Goal: Information Seeking & Learning: Learn about a topic

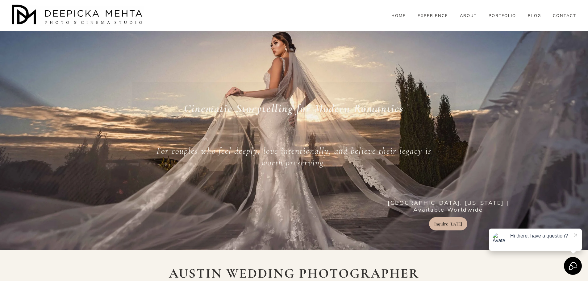
drag, startPoint x: 517, startPoint y: 80, endPoint x: 516, endPoint y: -2, distance: 81.5
click at [430, 19] on link "EXPERIENCE" at bounding box center [433, 16] width 31 height 6
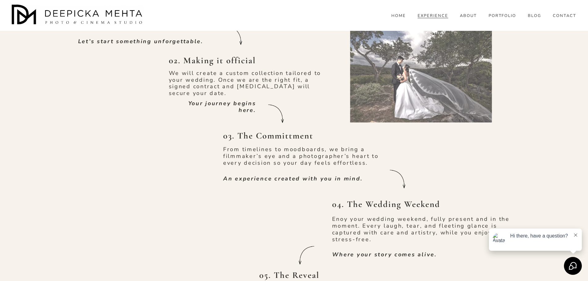
scroll to position [371, 0]
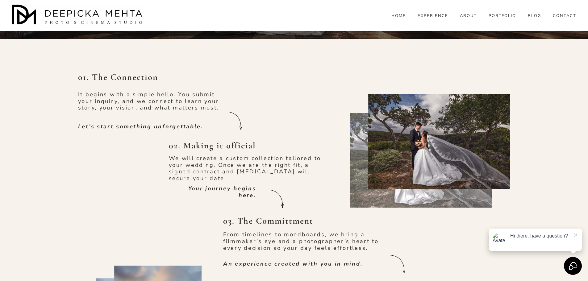
click at [406, 134] on div at bounding box center [439, 141] width 142 height 95
click at [573, 234] on div "Hi there, have a question?" at bounding box center [535, 240] width 93 height 22
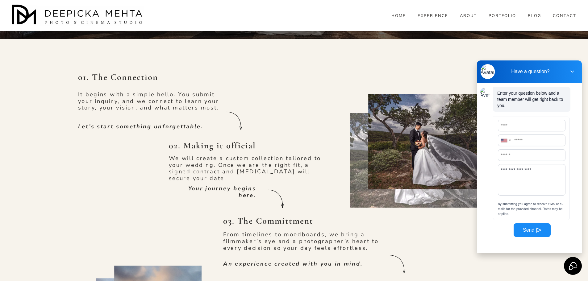
click at [573, 70] on icon at bounding box center [573, 72] width 6 height 6
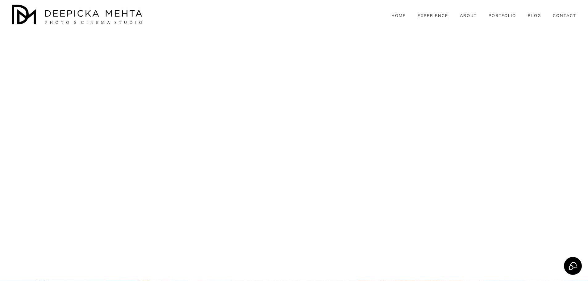
scroll to position [2200, 0]
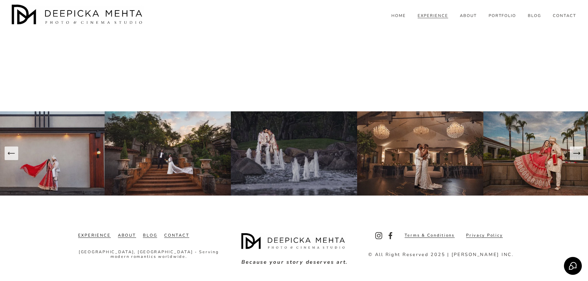
drag, startPoint x: 122, startPoint y: 148, endPoint x: 124, endPoint y: 217, distance: 68.6
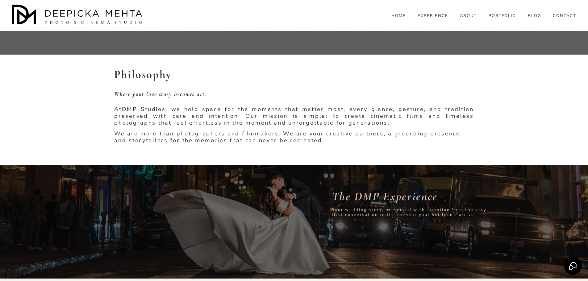
scroll to position [0, 0]
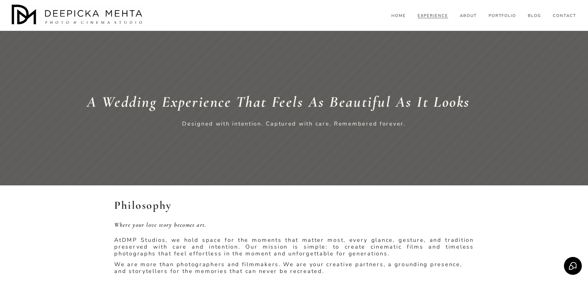
drag, startPoint x: 319, startPoint y: 202, endPoint x: 339, endPoint y: 85, distance: 118.5
click at [467, 19] on link "ABOUT" at bounding box center [468, 16] width 17 height 6
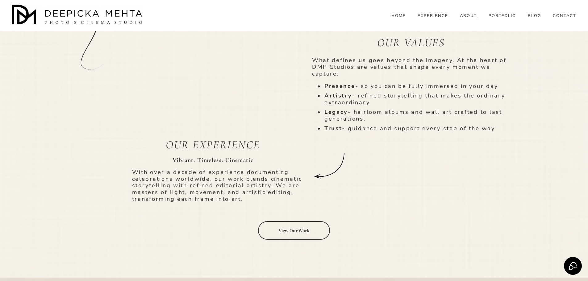
scroll to position [865, 0]
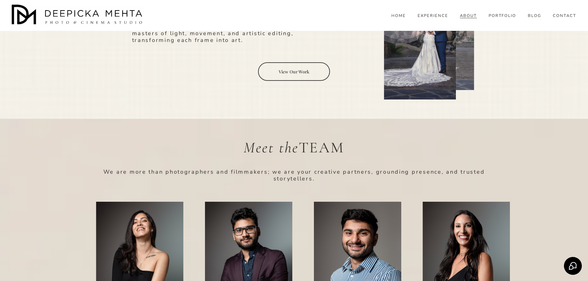
click at [292, 62] on link "View Our Work" at bounding box center [294, 71] width 72 height 19
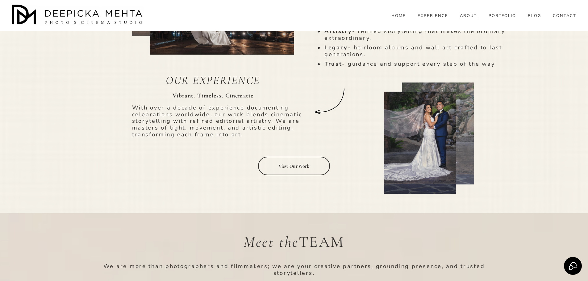
scroll to position [679, 0]
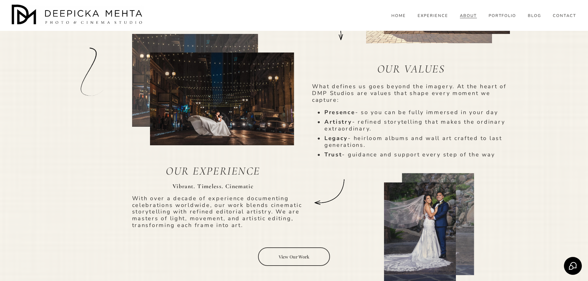
click at [495, 19] on link "PORTFOLIO" at bounding box center [503, 16] width 28 height 6
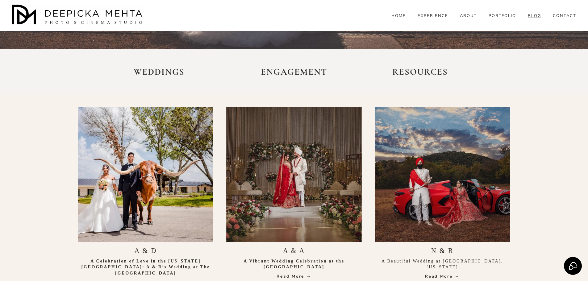
scroll to position [154, 0]
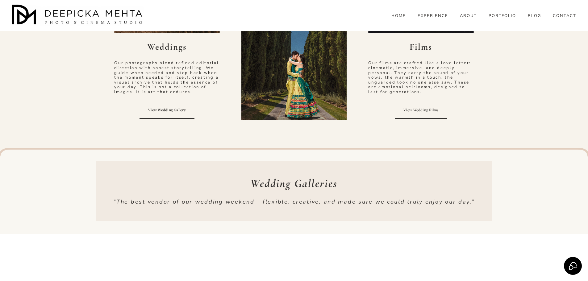
scroll to position [309, 0]
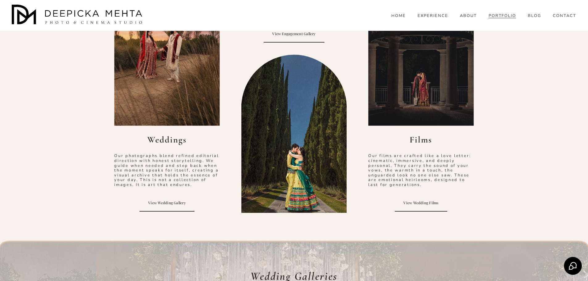
click at [534, 19] on span "BLOG" at bounding box center [534, 16] width 13 height 5
click at [0, 0] on span "WEDDINGS" at bounding box center [0, 0] width 0 height 0
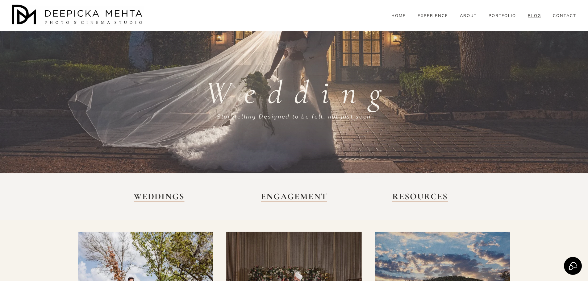
scroll to position [154, 0]
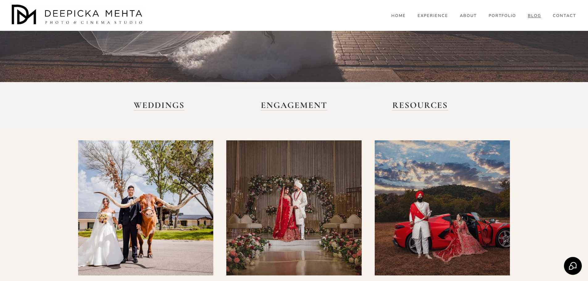
click at [151, 209] on div at bounding box center [146, 209] width 136 height 136
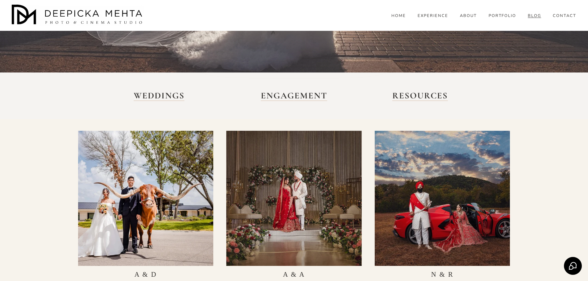
scroll to position [216, 0]
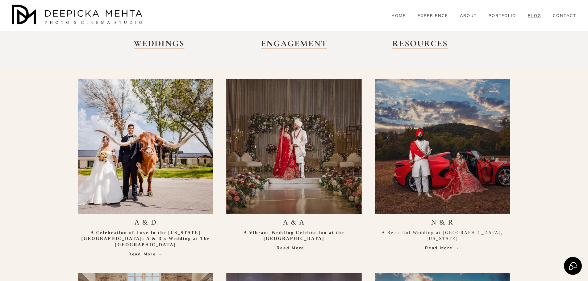
click at [141, 223] on link "A & D" at bounding box center [146, 223] width 23 height 8
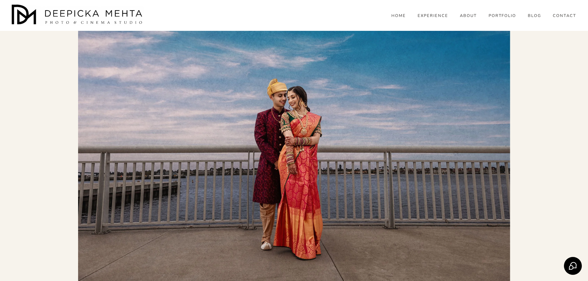
scroll to position [93, 0]
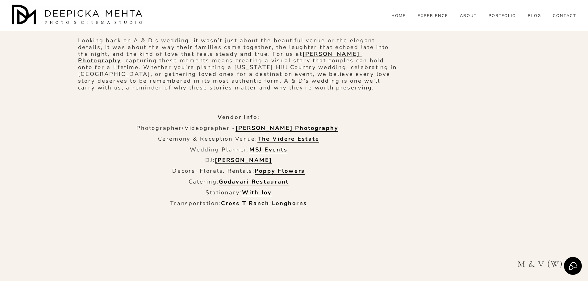
scroll to position [4761, 0]
